Goal: Information Seeking & Learning: Learn about a topic

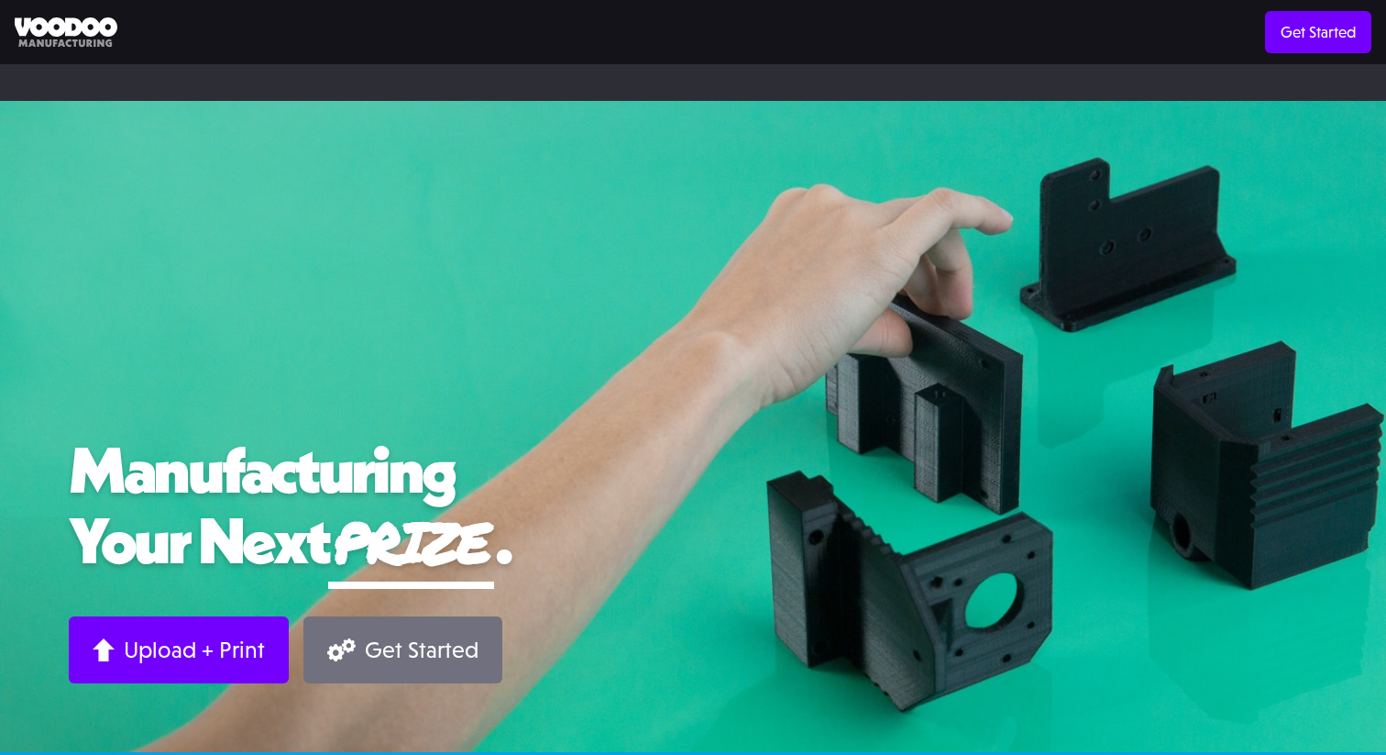
click at [422, 635] on div "Get Started" at bounding box center [422, 649] width 114 height 28
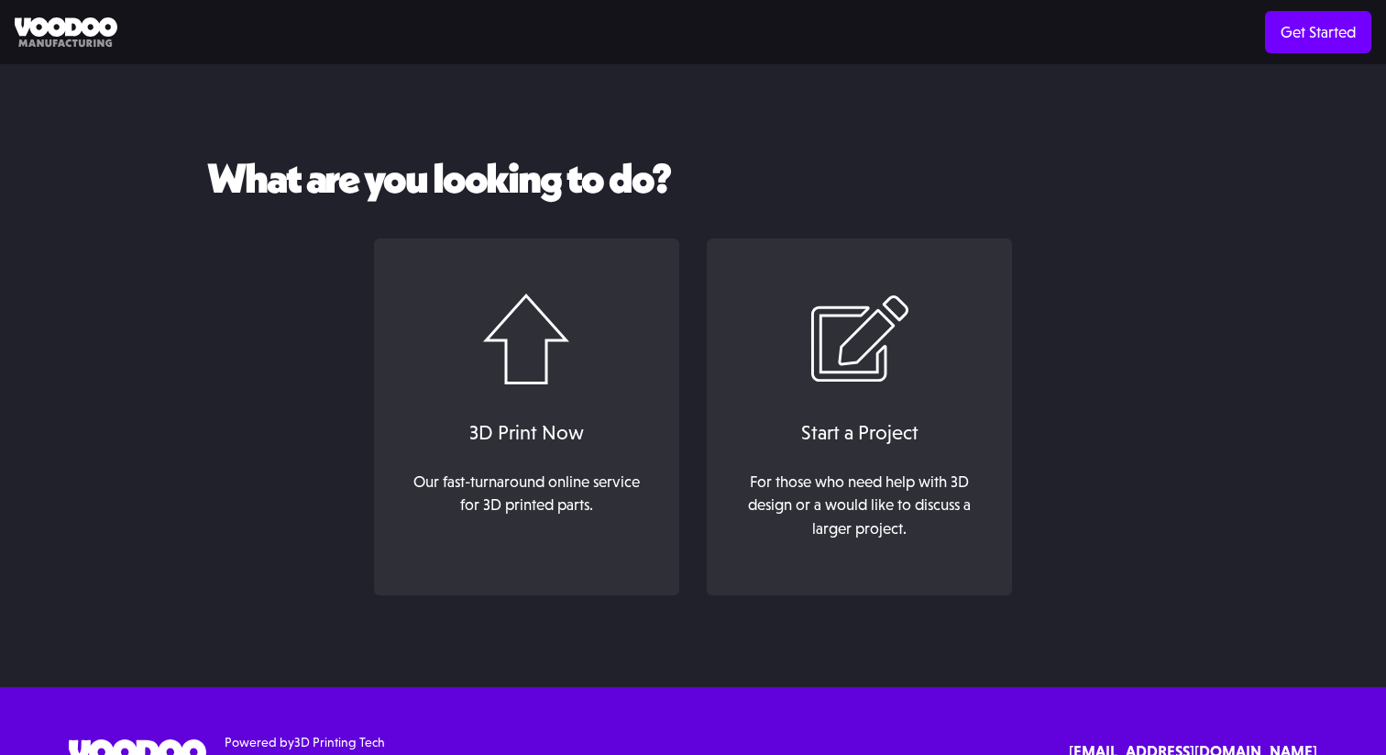
click at [1203, 278] on div "What are you looking to do? 3D Print Now Our fast-turnaround online service for…" at bounding box center [693, 375] width 1386 height 623
click at [668, 89] on div "What are you looking to do? 3D Print Now Our fast-turnaround online service for…" at bounding box center [693, 375] width 1386 height 623
click at [97, 36] on img at bounding box center [66, 32] width 103 height 30
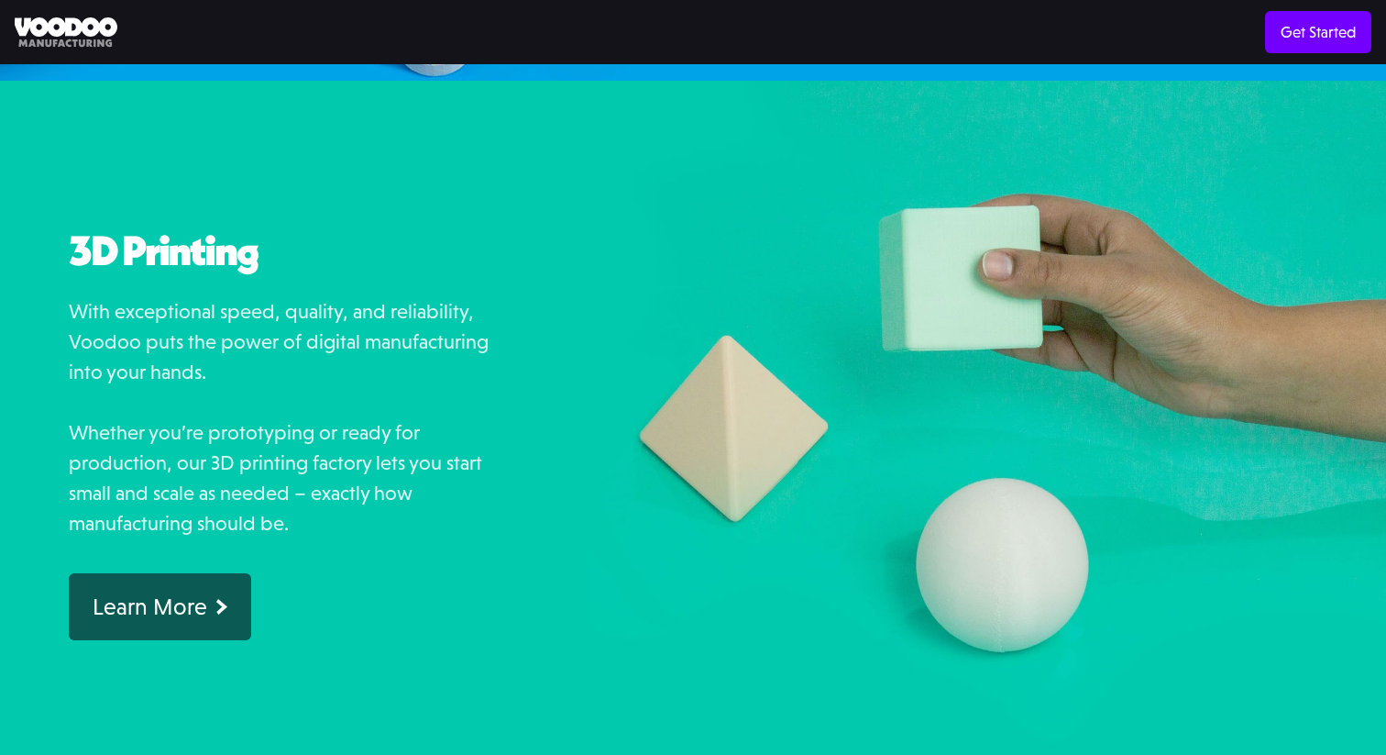
scroll to position [1439, 0]
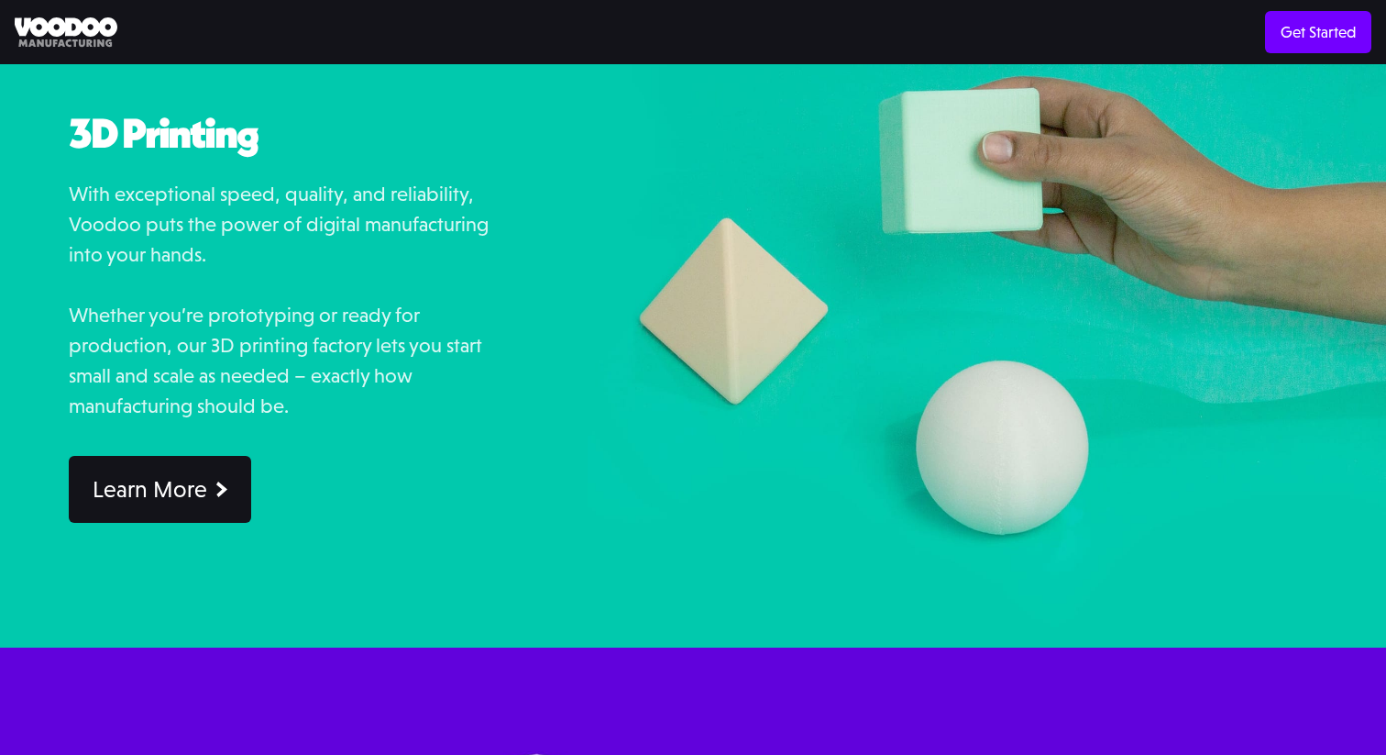
click at [192, 475] on div "Learn More" at bounding box center [150, 489] width 115 height 28
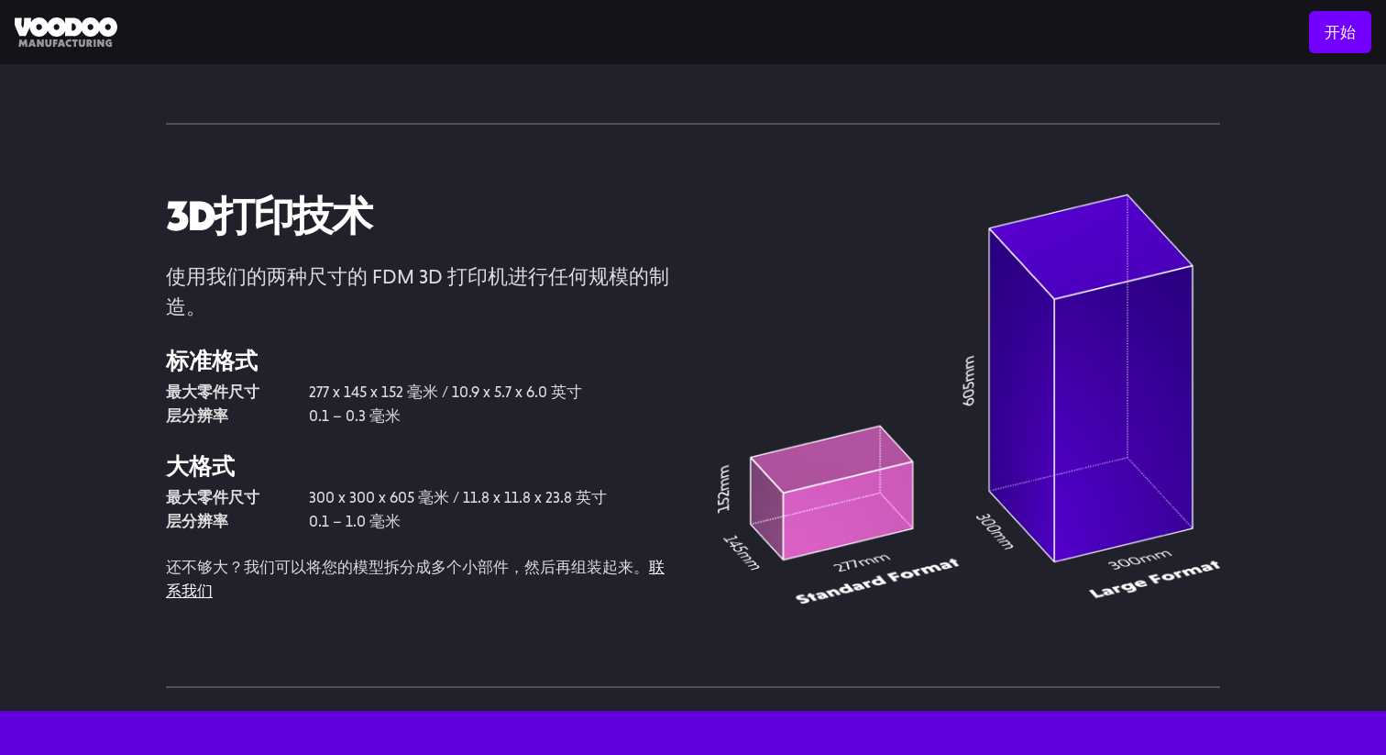
scroll to position [3643, 0]
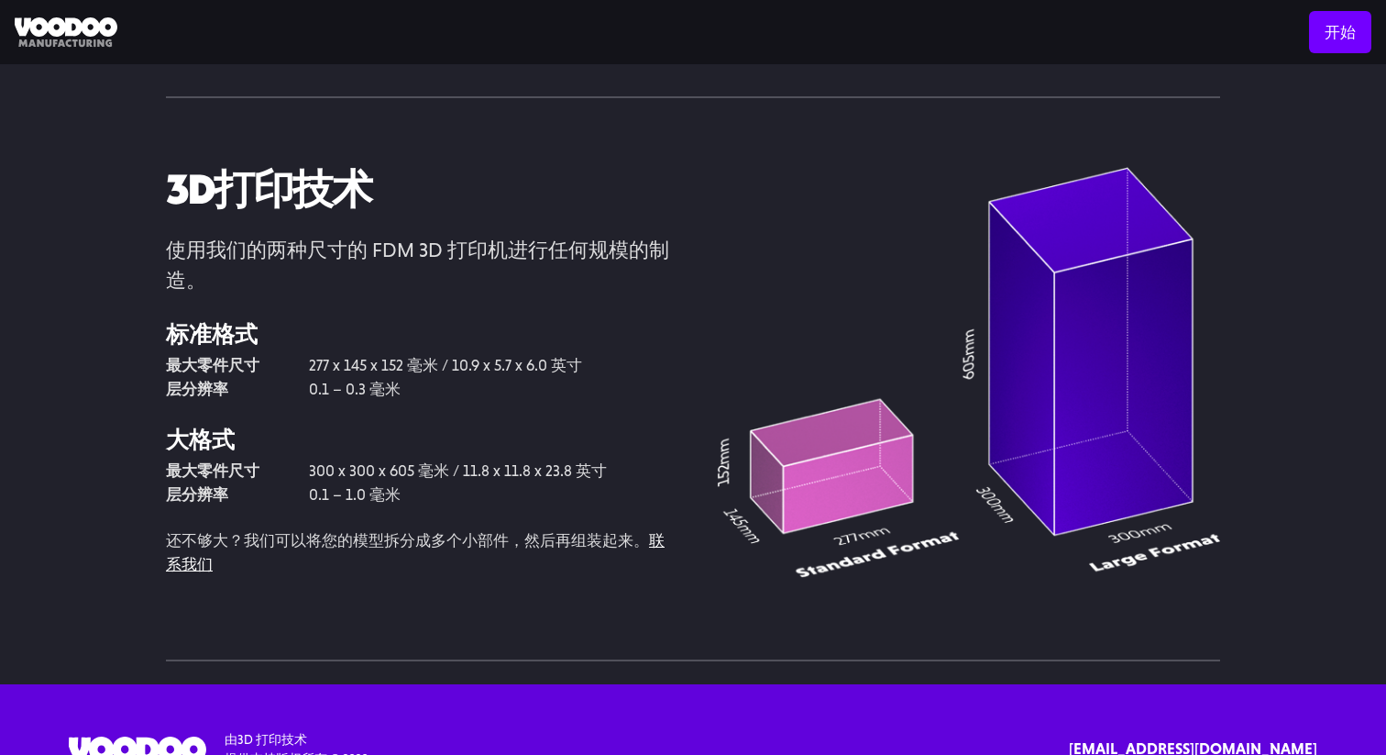
click at [1299, 349] on div "3D打印技术 使用我们的两种尺寸的 FDM 3D 打印机进行任何规模的制造。 标准格式 最大零件尺寸 277 x 145 x 152 毫米 / 10.9 x …" at bounding box center [693, 391] width 1386 height 587
